Goal: Complete application form

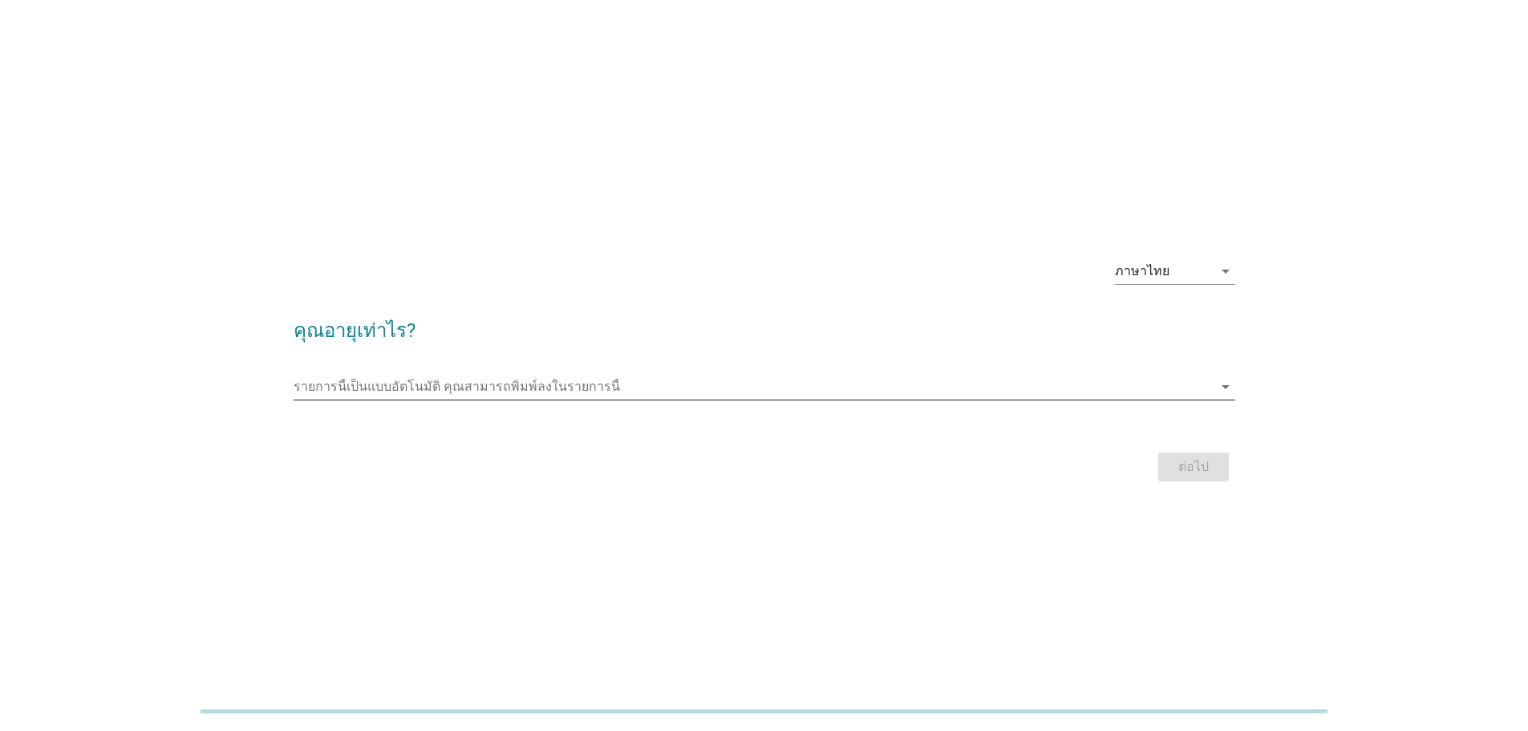
click at [1207, 390] on input "รายการนี้เป็นแบบอัตโนมัติ คุณสามารถพิมพ์ลงในรายการนี้" at bounding box center [753, 387] width 919 height 26
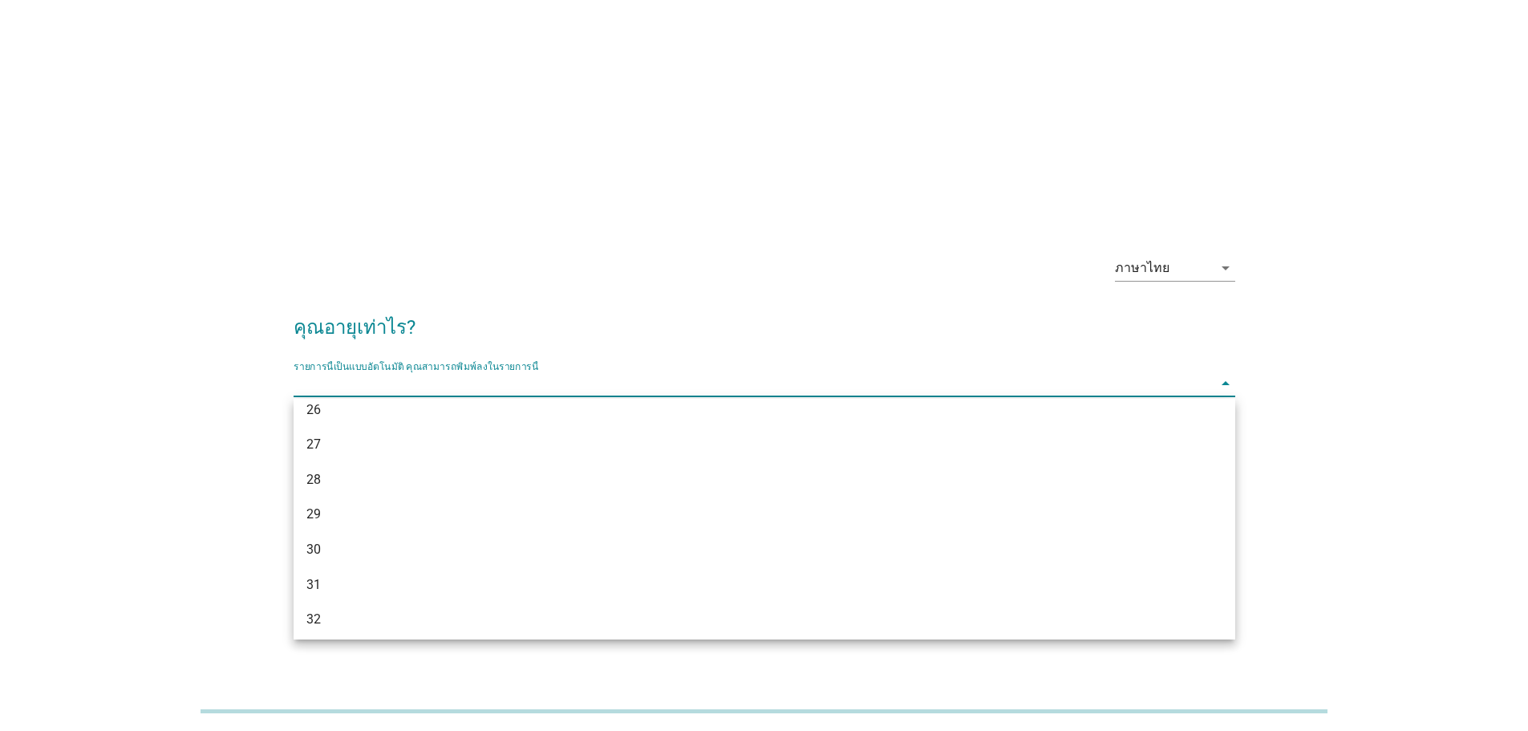
scroll to position [321, 0]
click at [795, 590] on div "32" at bounding box center [726, 591] width 840 height 19
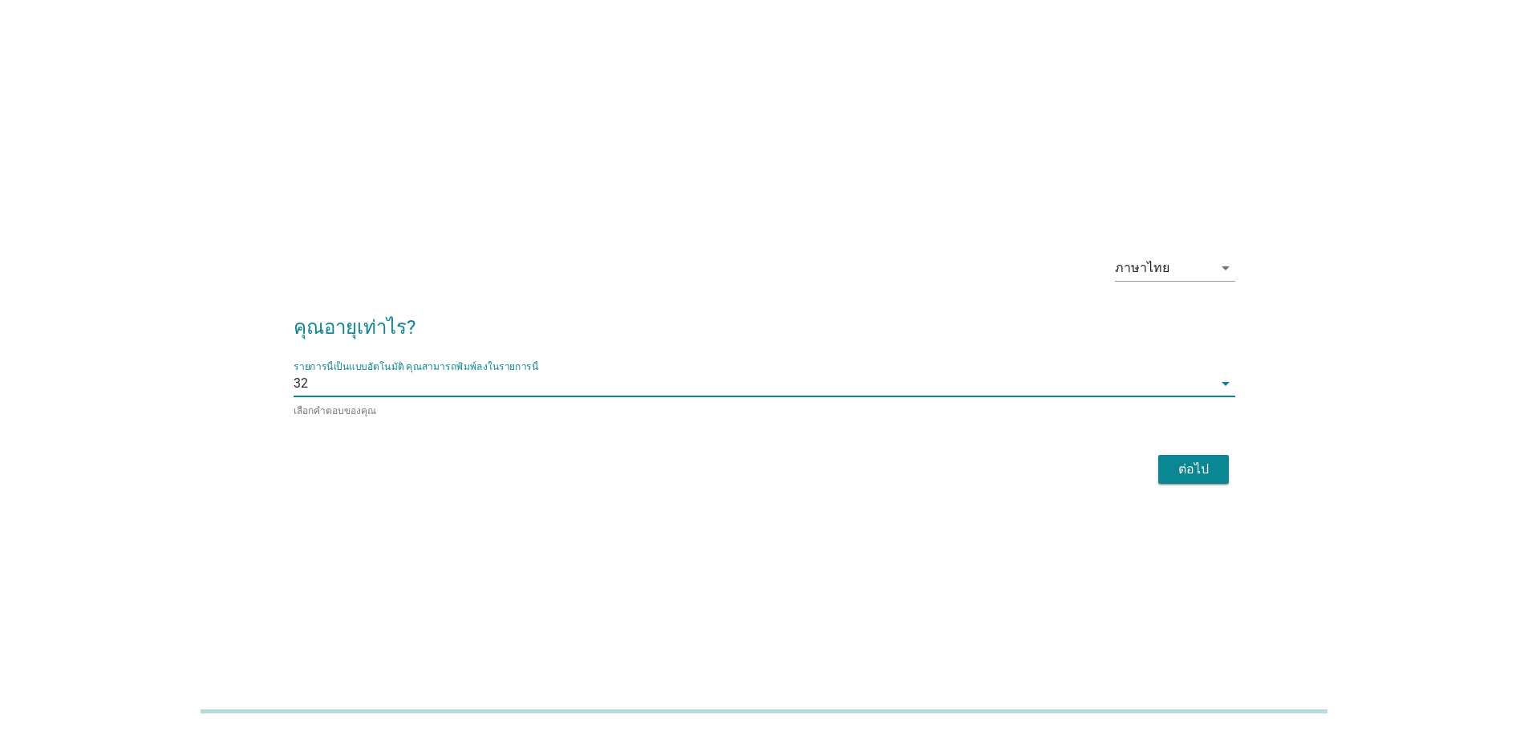
click at [1195, 468] on div "ต่อไป" at bounding box center [1193, 469] width 45 height 19
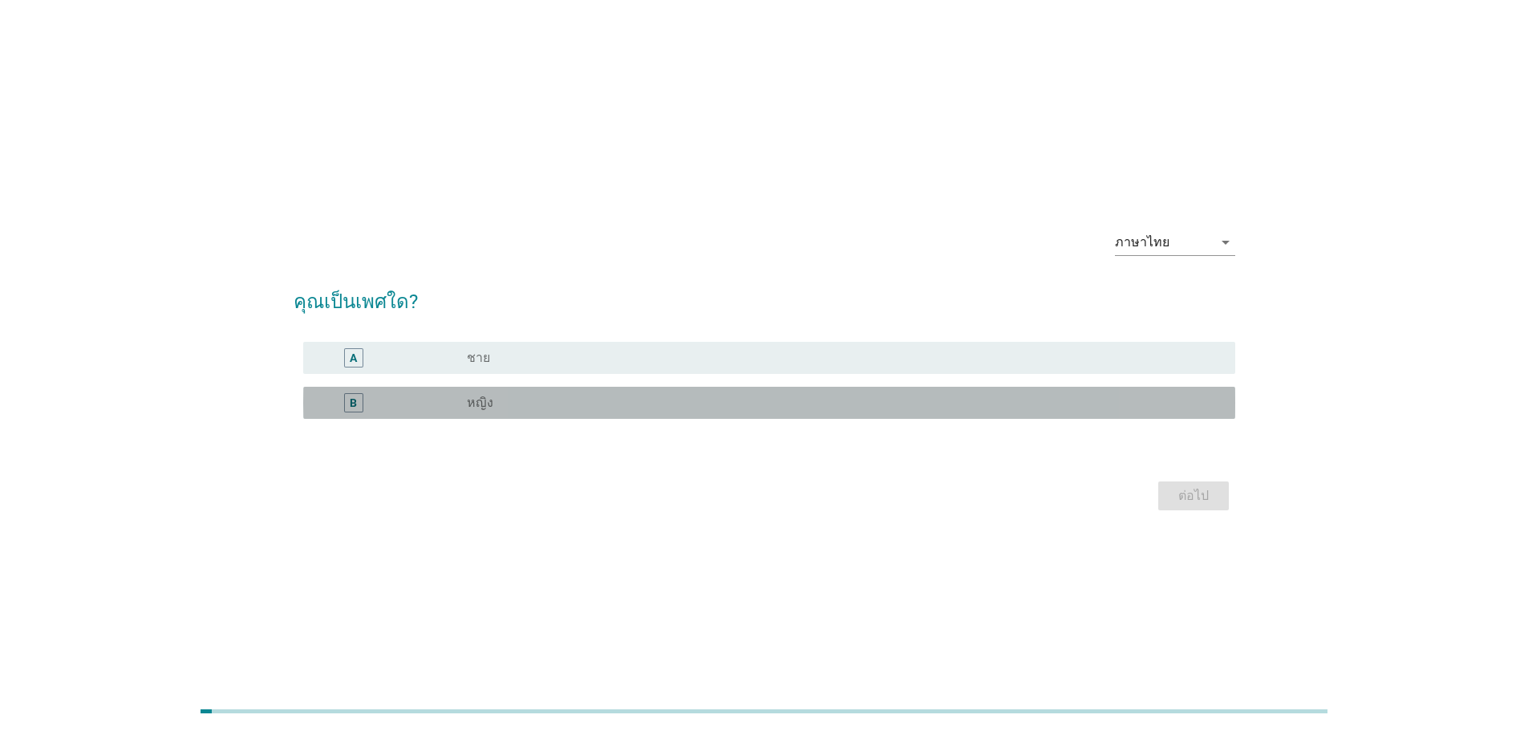
click at [499, 414] on div "B radio_button_unchecked หญิง" at bounding box center [769, 403] width 932 height 32
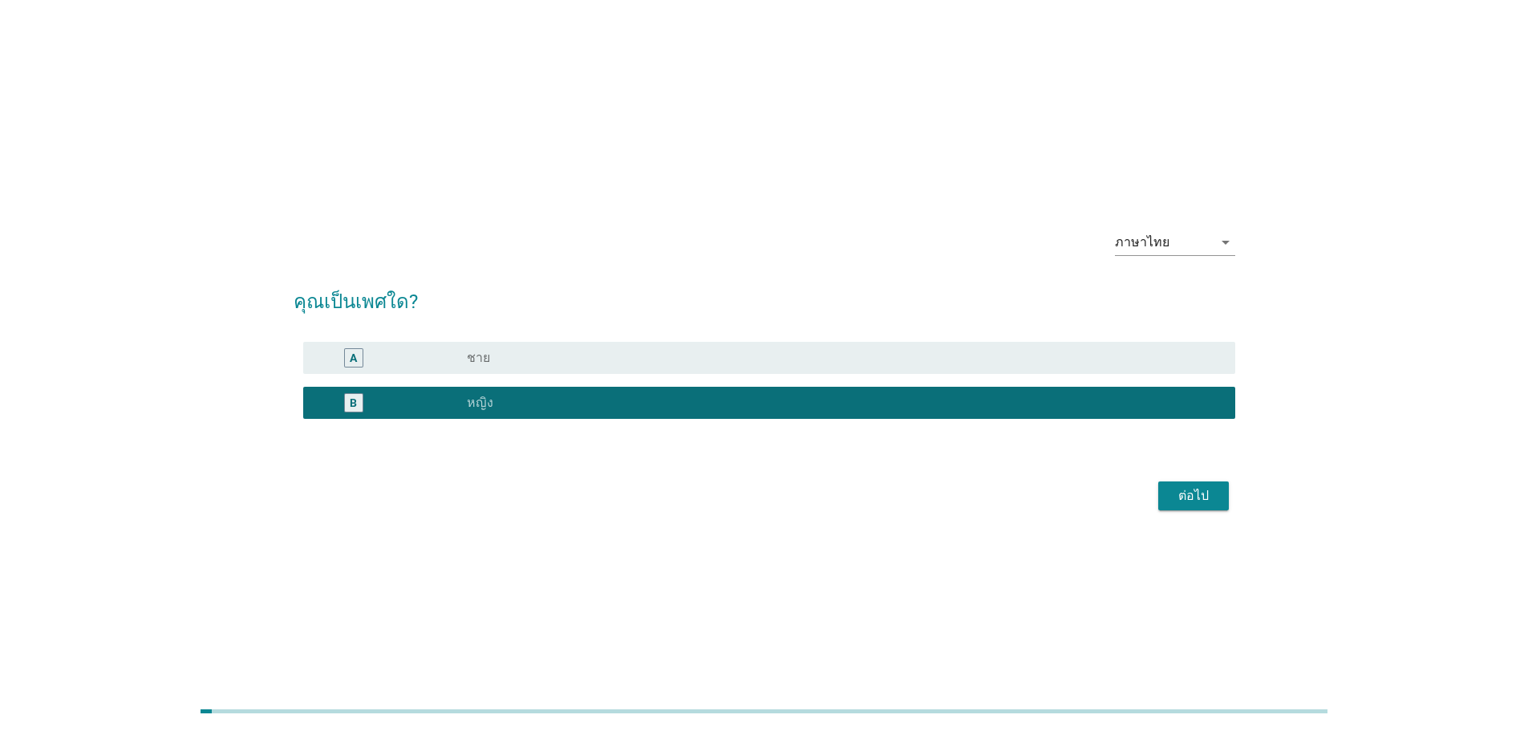
click at [1206, 494] on div "ต่อไป" at bounding box center [1193, 495] width 45 height 19
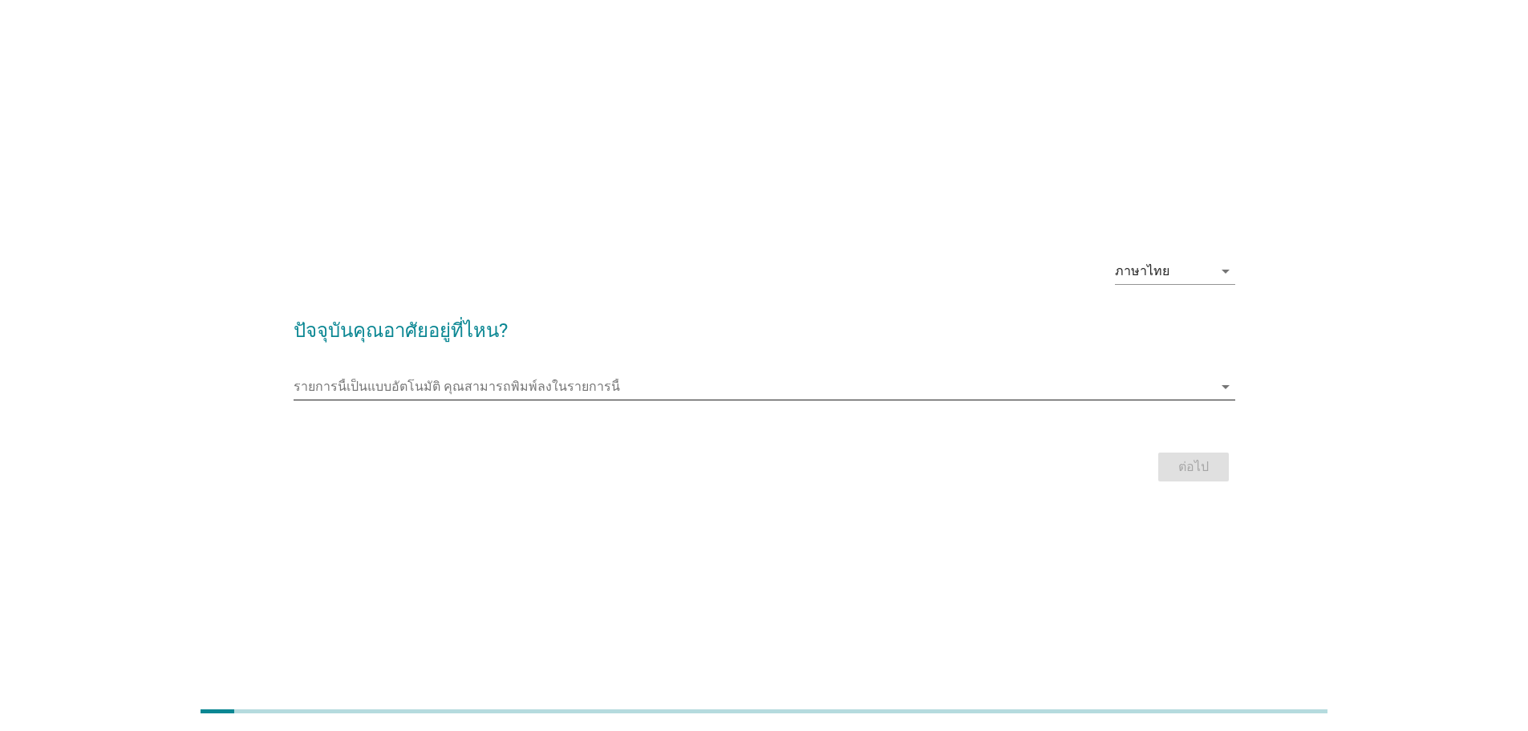
click at [717, 384] on input "รายการนี้เป็นแบบอัตโนมัติ คุณสามารถพิมพ์ลงในรายการนี้" at bounding box center [753, 387] width 919 height 26
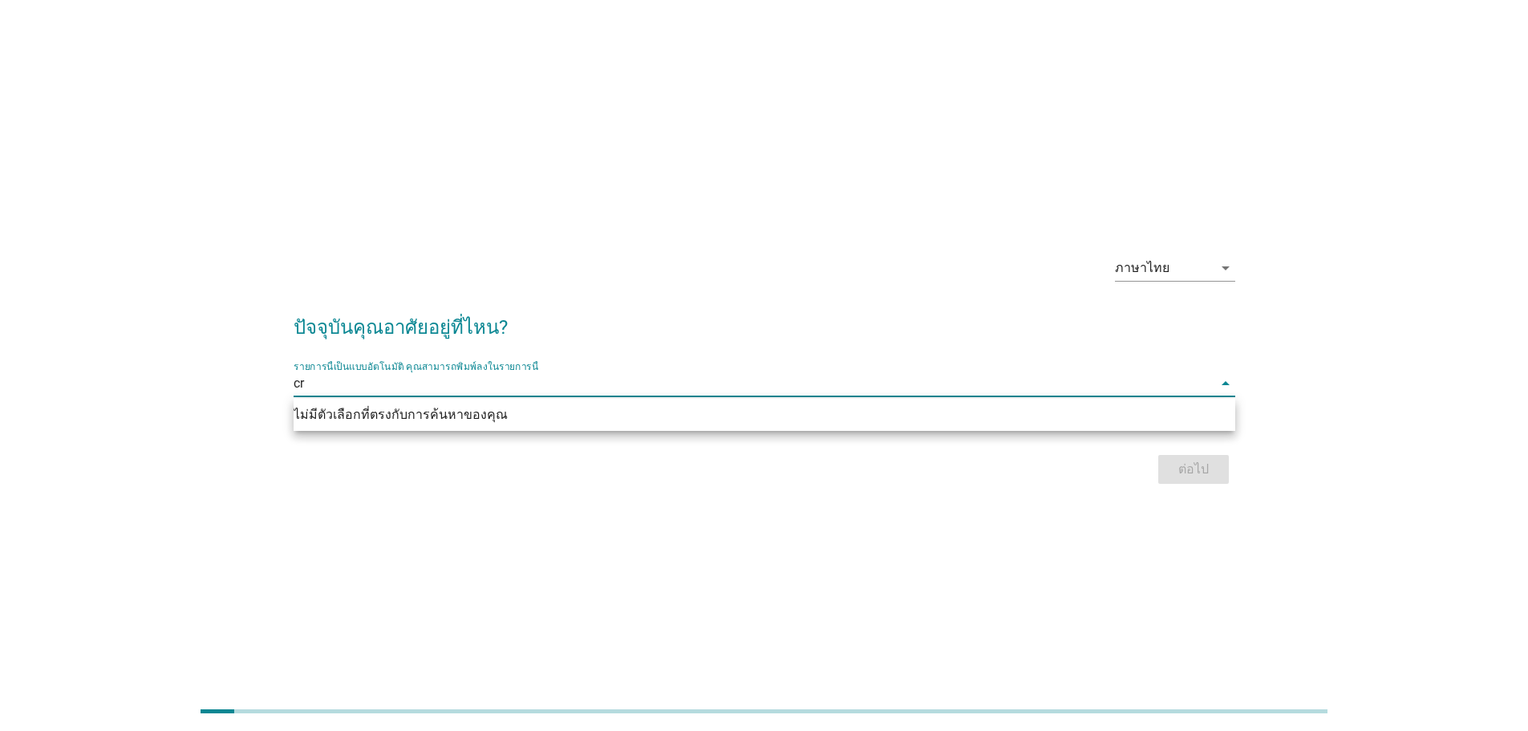
type input "c"
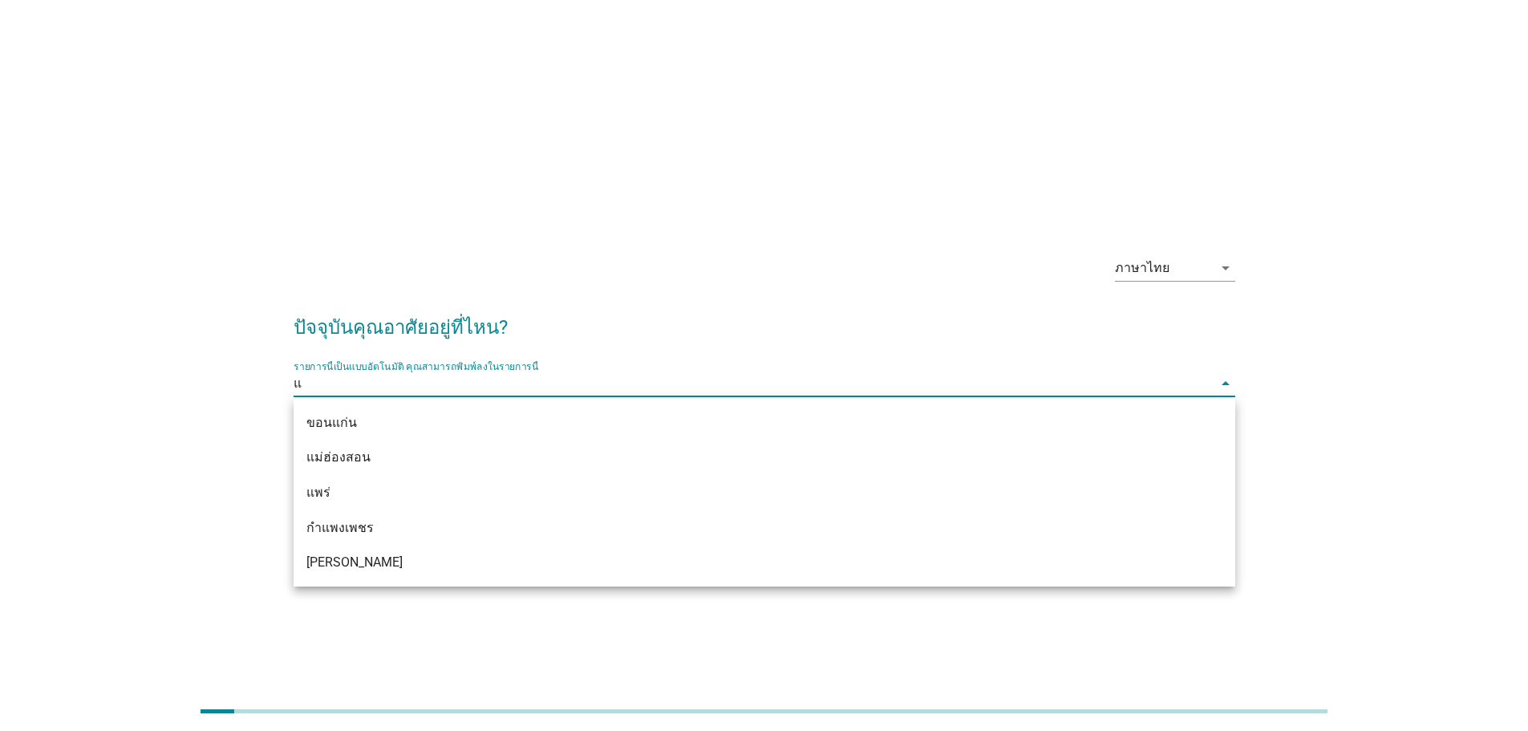
type input "แพ"
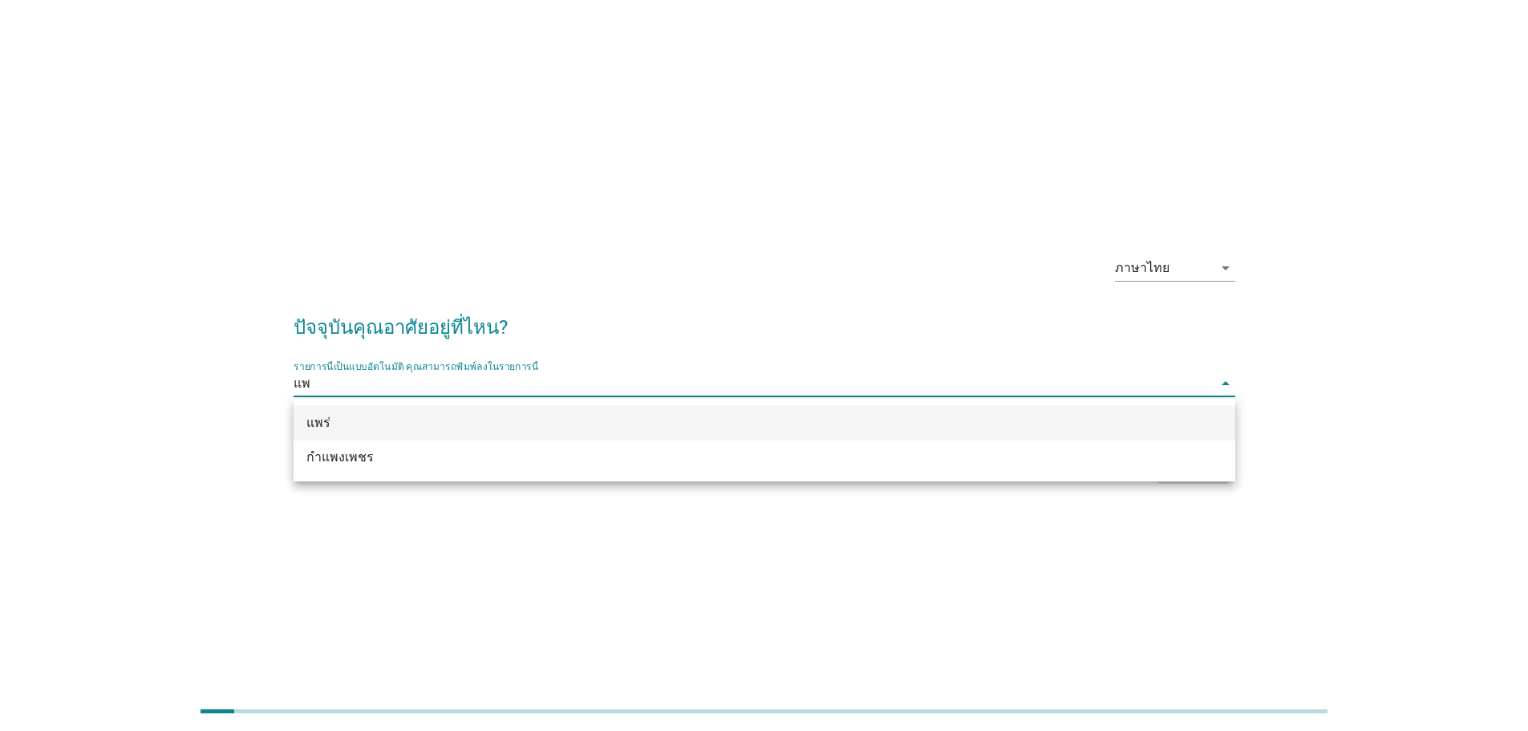
click at [711, 417] on div "แพร่" at bounding box center [726, 422] width 840 height 19
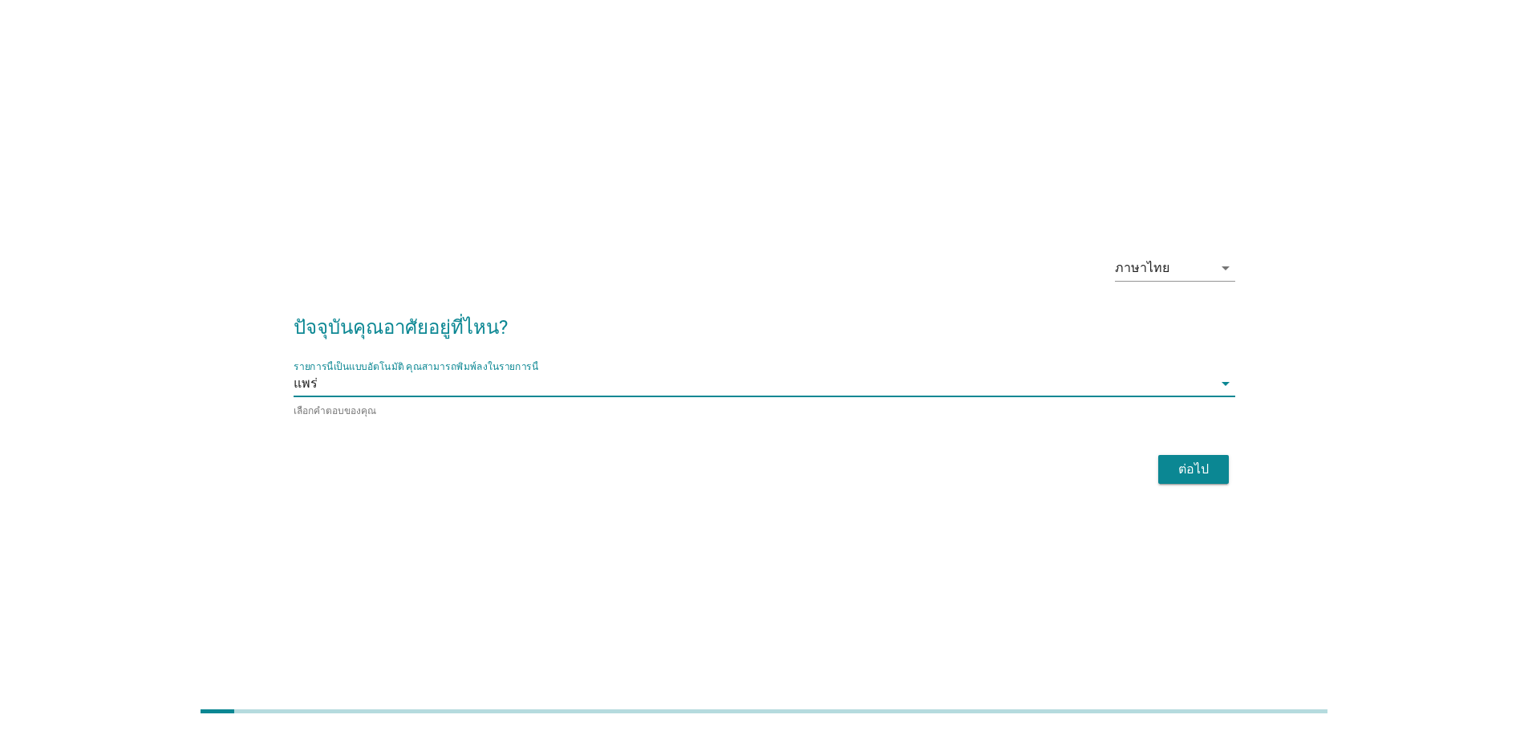
click at [1214, 480] on button "ต่อไป" at bounding box center [1193, 469] width 71 height 29
